Goal: Find specific page/section: Find specific page/section

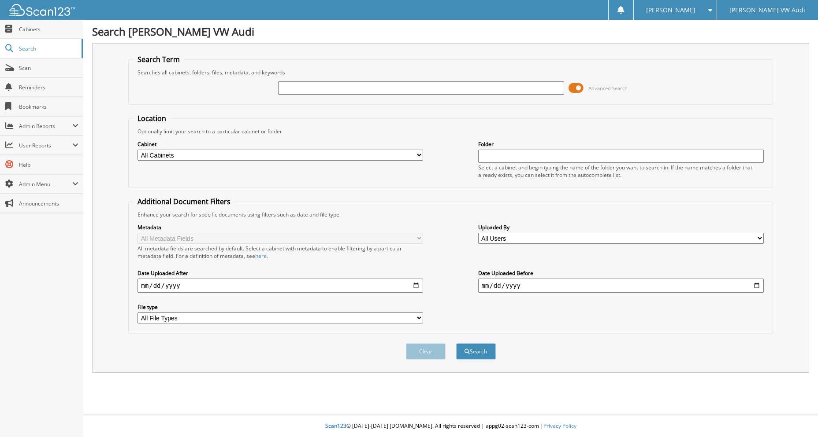
click at [293, 89] on input "text" at bounding box center [420, 87] width 285 height 13
type input "U"
type input "[DATE]"
click at [456, 344] on button "Search" at bounding box center [476, 352] width 40 height 16
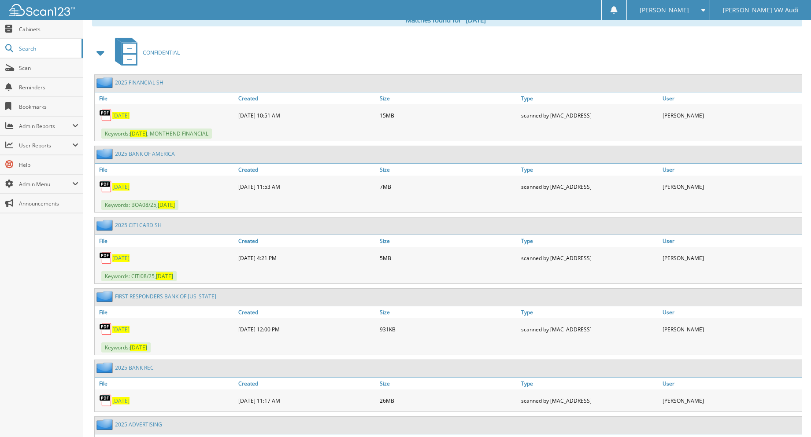
scroll to position [308, 0]
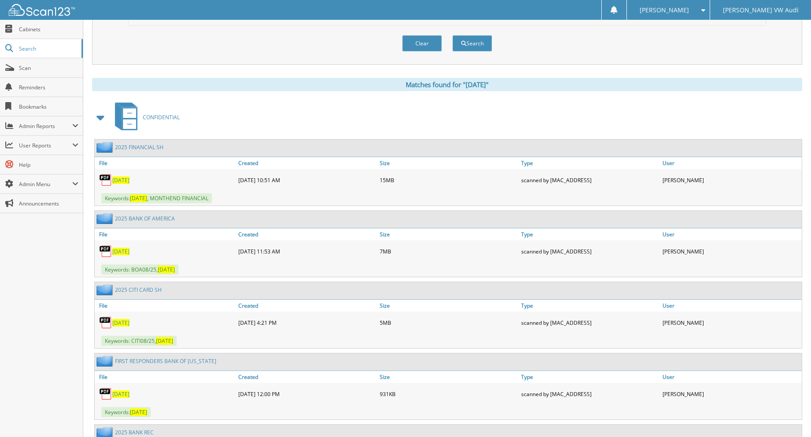
click at [118, 179] on span "[DATE]" at bounding box center [120, 180] width 17 height 7
